Goal: Transaction & Acquisition: Purchase product/service

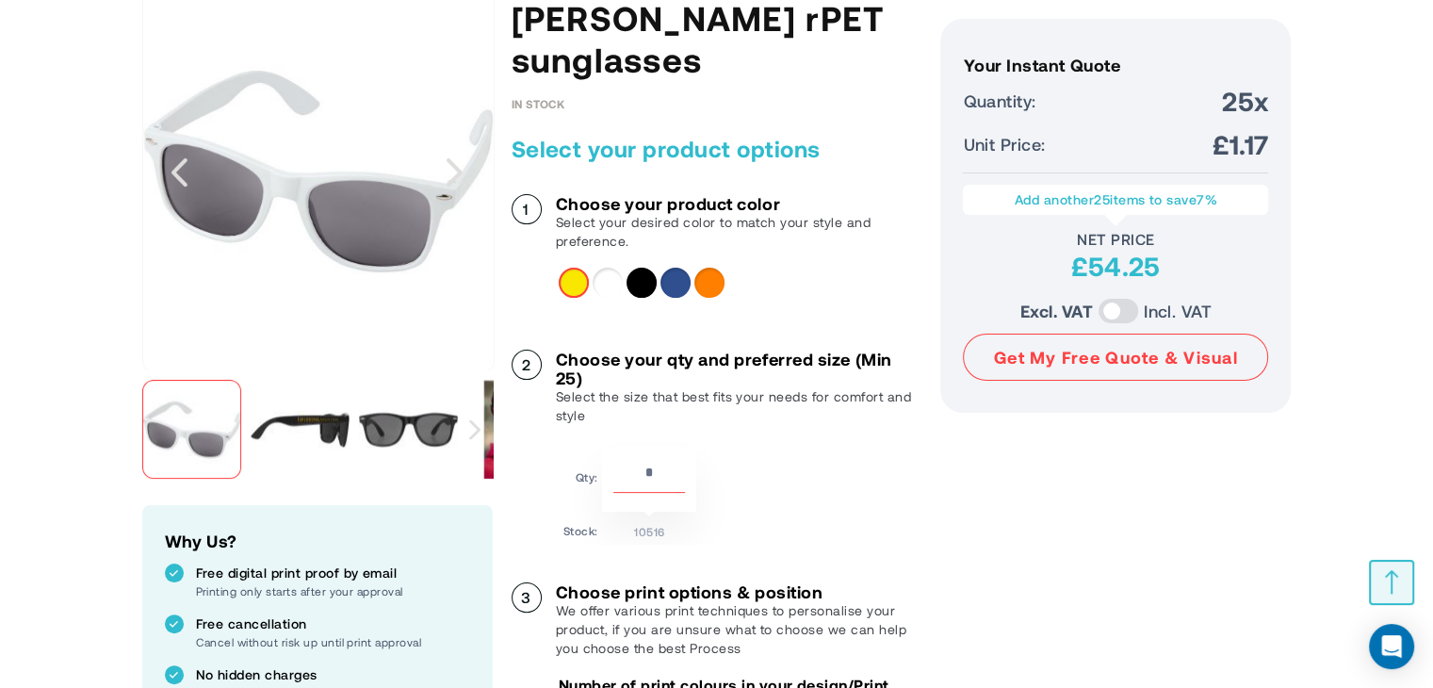
scroll to position [335, 0]
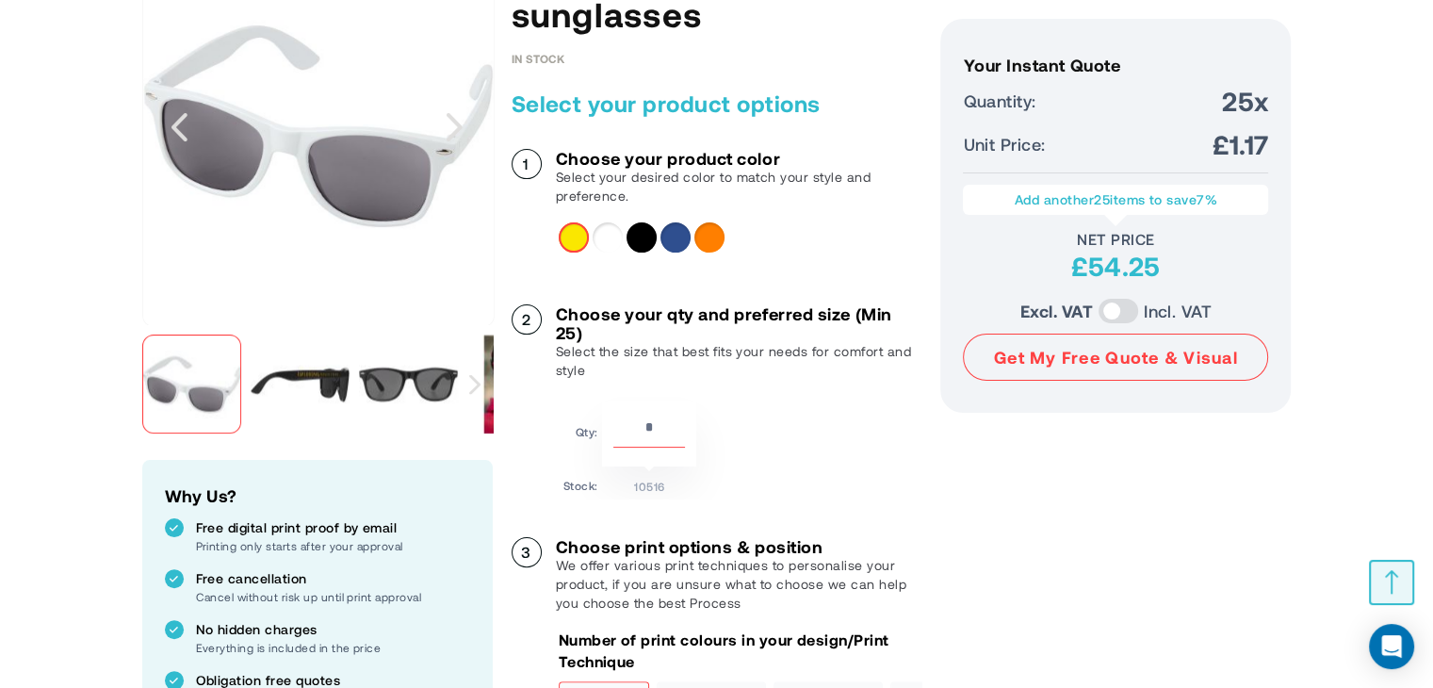
drag, startPoint x: 661, startPoint y: 432, endPoint x: 624, endPoint y: 426, distance: 38.2
click at [624, 426] on input "**" at bounding box center [649, 431] width 72 height 32
type input "**"
